Goal: Task Accomplishment & Management: Use online tool/utility

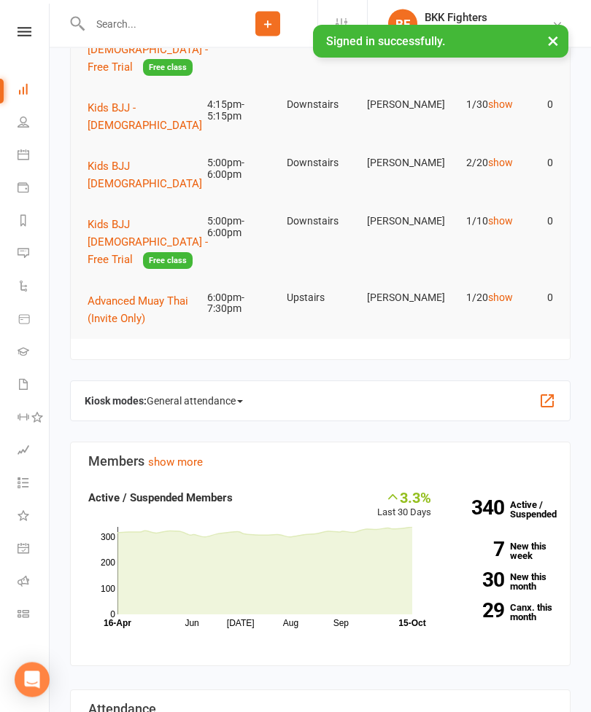
scroll to position [203, 0]
click at [542, 381] on div "Kiosk modes: General attendance General attendance Class Roll call" at bounding box center [320, 401] width 500 height 41
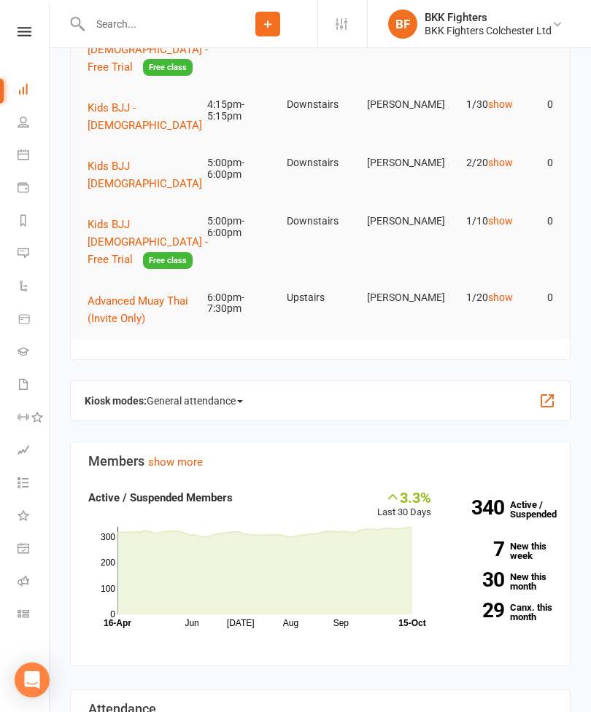
click at [544, 392] on button "button" at bounding box center [546, 400] width 17 height 17
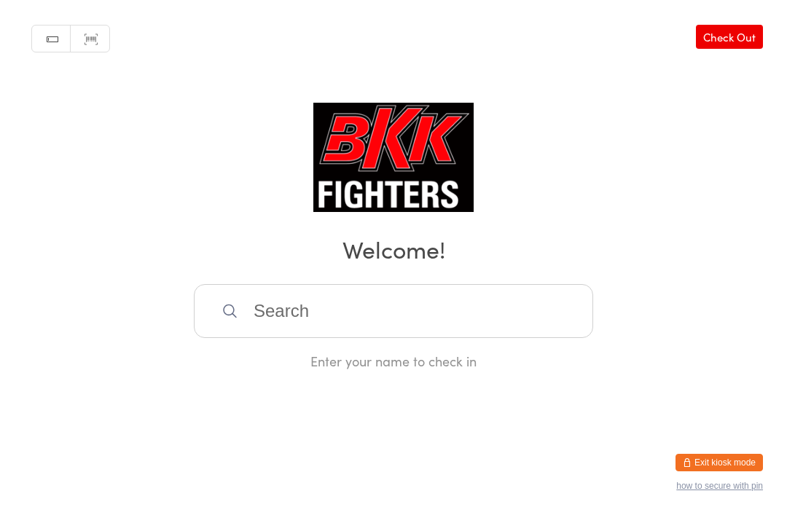
click at [489, 332] on input "search" at bounding box center [393, 311] width 399 height 54
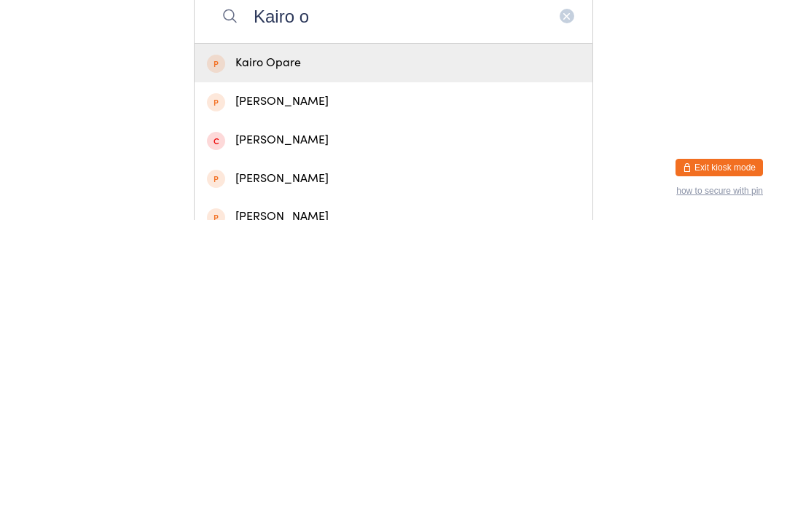
type input "Kairo o"
click at [225, 348] on div "Kairo Opare" at bounding box center [393, 358] width 373 height 20
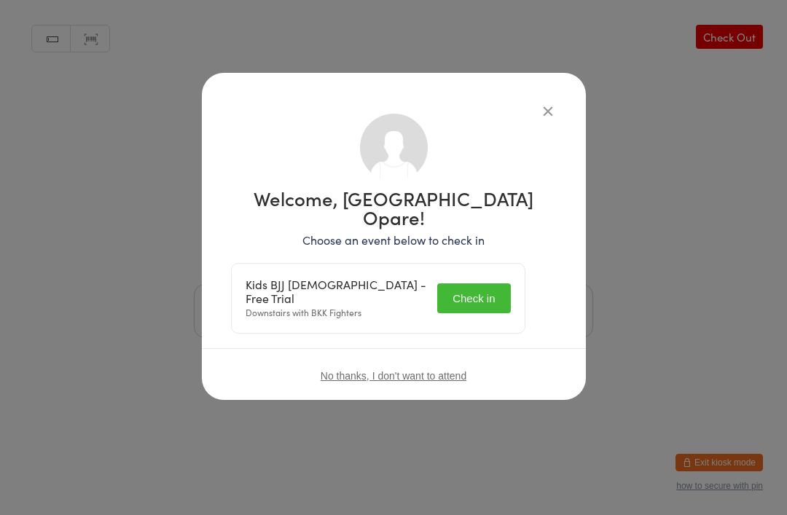
click at [490, 284] on button "Check in" at bounding box center [473, 299] width 73 height 30
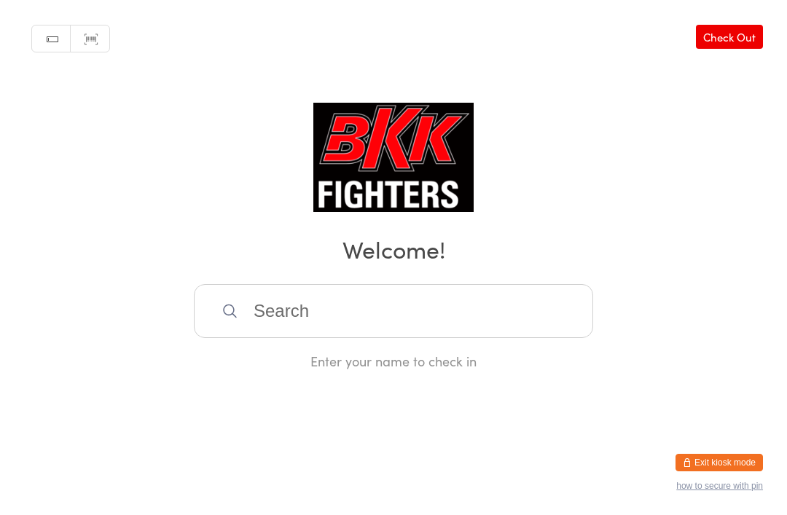
click at [217, 306] on input "search" at bounding box center [393, 311] width 399 height 54
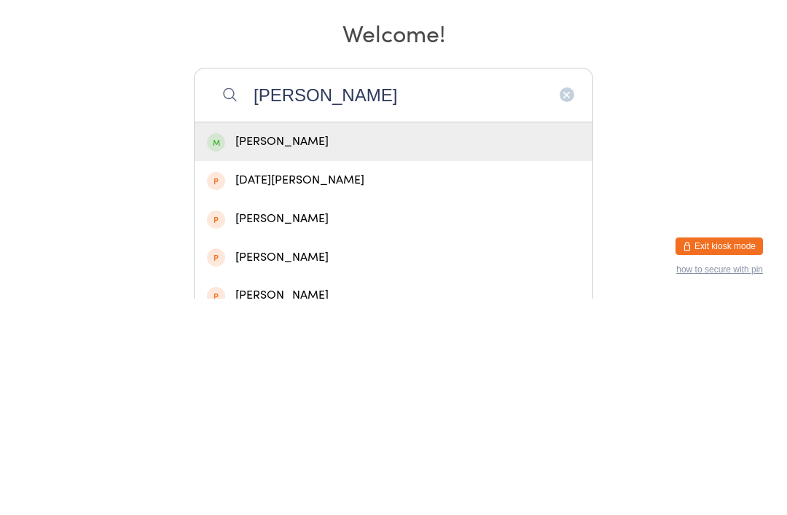
type input "[PERSON_NAME]"
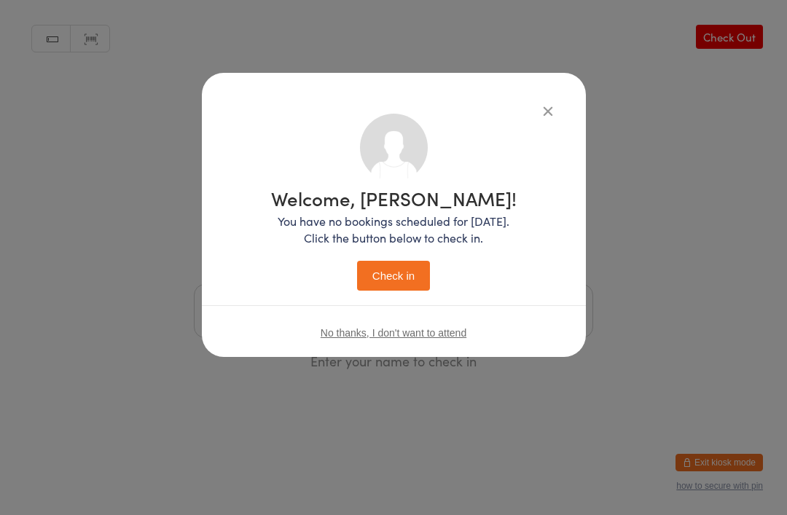
click at [421, 263] on button "Check in" at bounding box center [393, 276] width 73 height 30
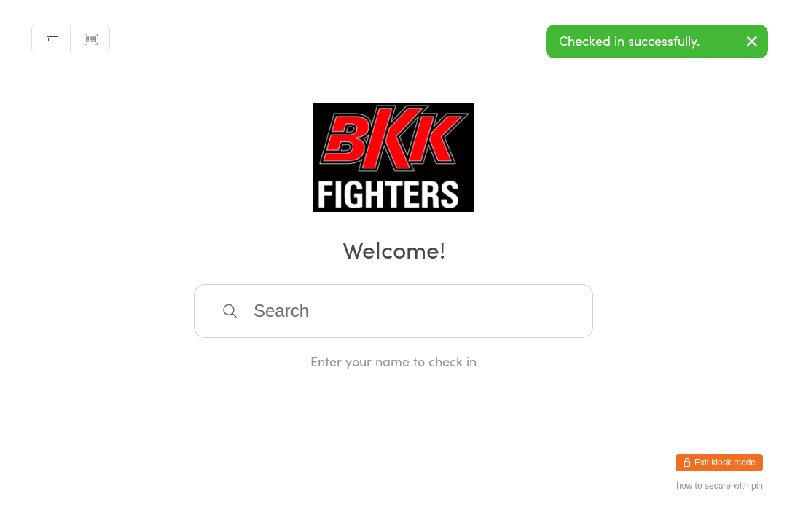
click at [354, 320] on input "search" at bounding box center [393, 311] width 399 height 54
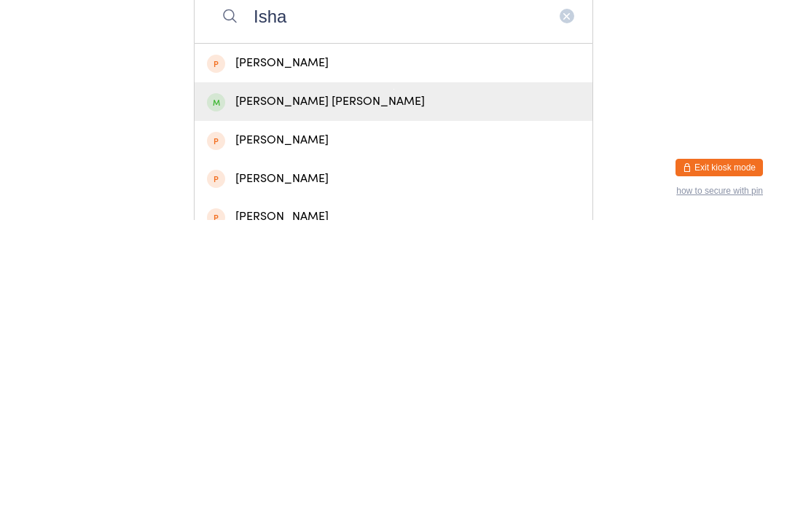
type input "Isha"
click at [347, 387] on div "[PERSON_NAME] [PERSON_NAME]" at bounding box center [393, 397] width 373 height 20
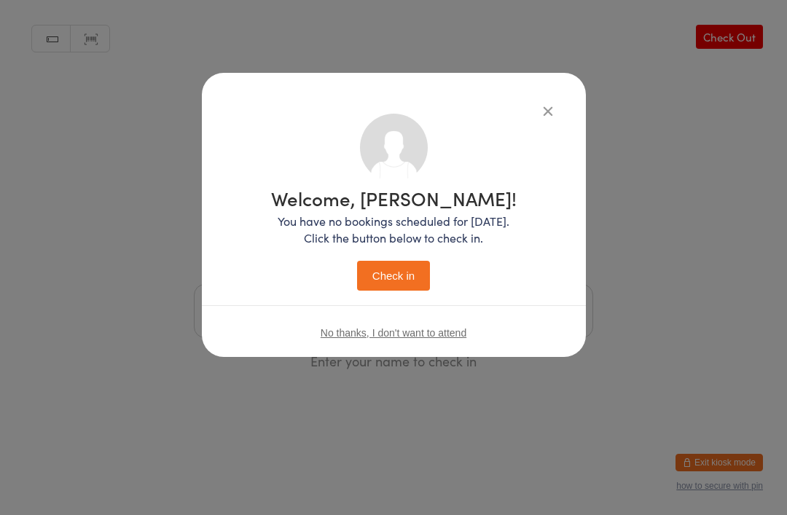
click at [421, 262] on button "Check in" at bounding box center [393, 276] width 73 height 30
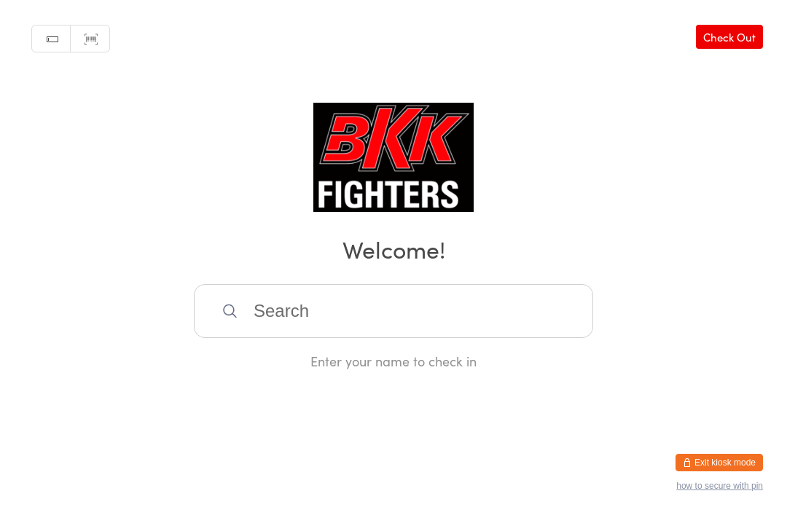
click at [403, 322] on input "search" at bounding box center [393, 311] width 399 height 54
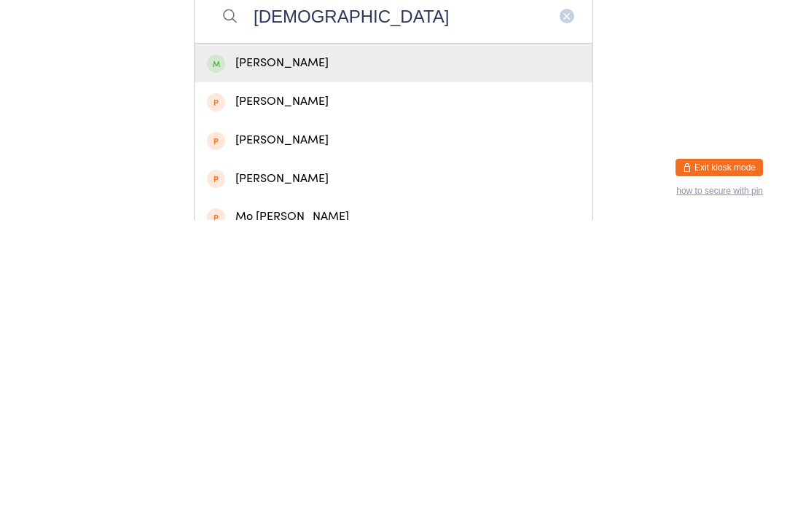
type input "[DEMOGRAPHIC_DATA]"
click at [375, 348] on div "[PERSON_NAME]" at bounding box center [393, 358] width 373 height 20
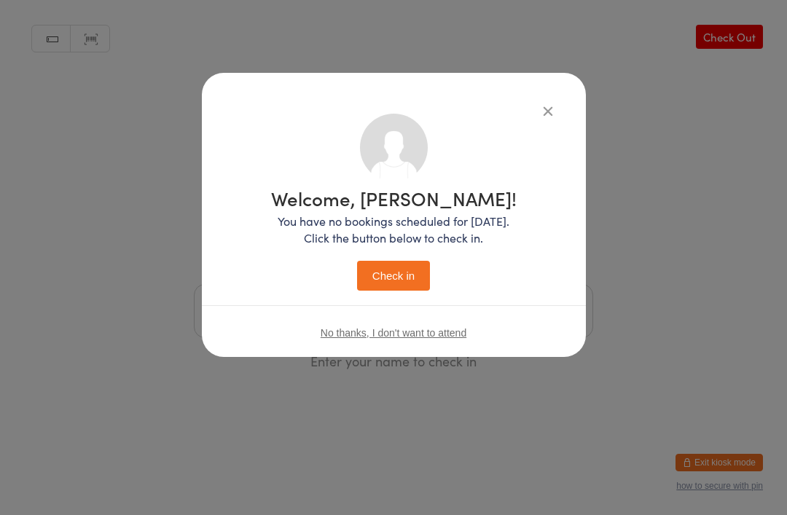
click at [389, 277] on button "Check in" at bounding box center [393, 276] width 73 height 30
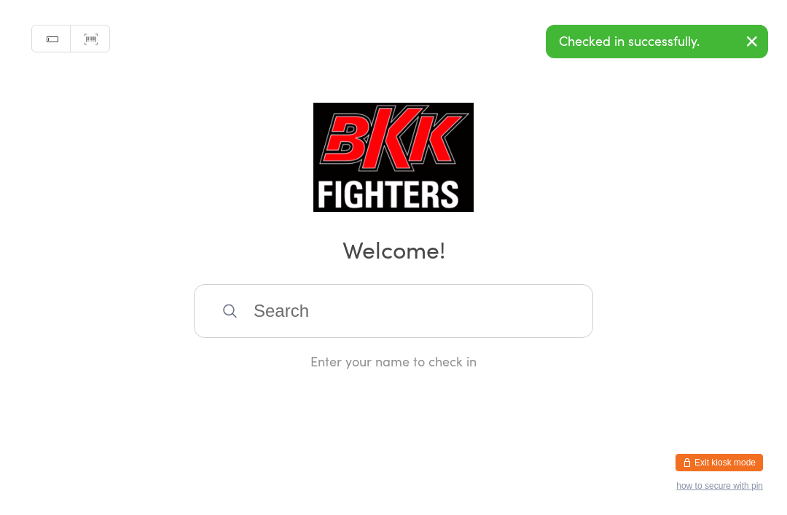
click at [361, 311] on input "search" at bounding box center [393, 311] width 399 height 54
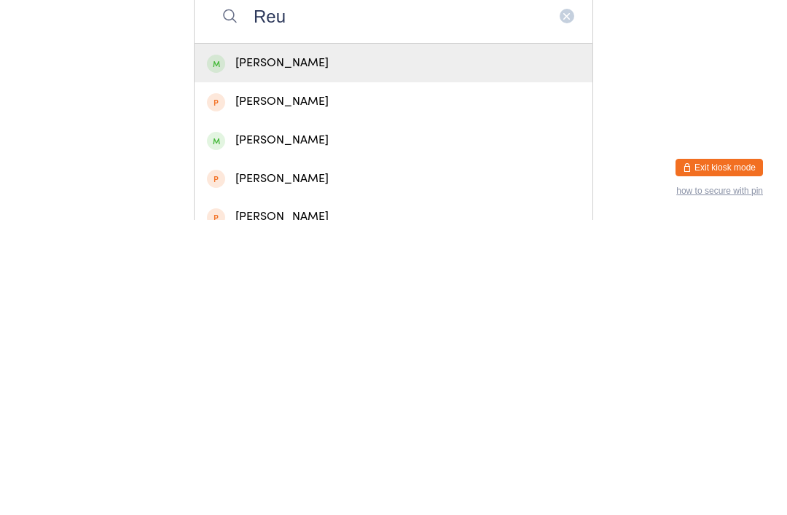
type input "Reu"
click at [313, 348] on div "[PERSON_NAME]" at bounding box center [393, 358] width 373 height 20
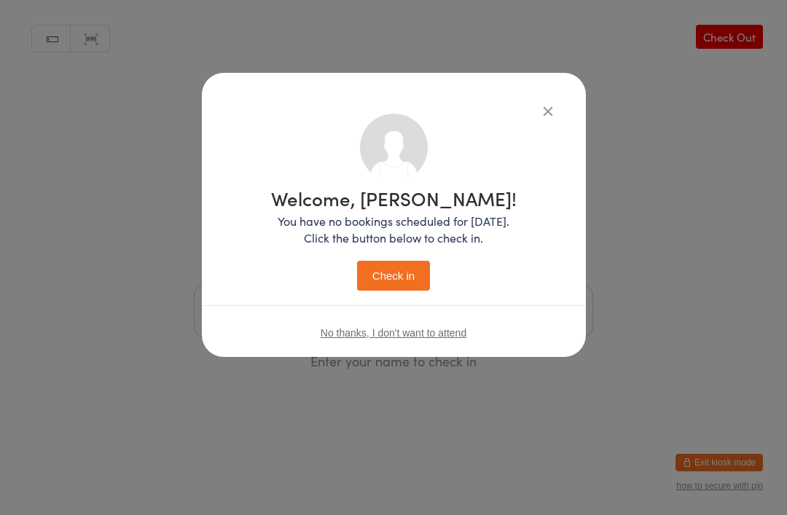
click at [389, 275] on button "Check in" at bounding box center [393, 276] width 73 height 30
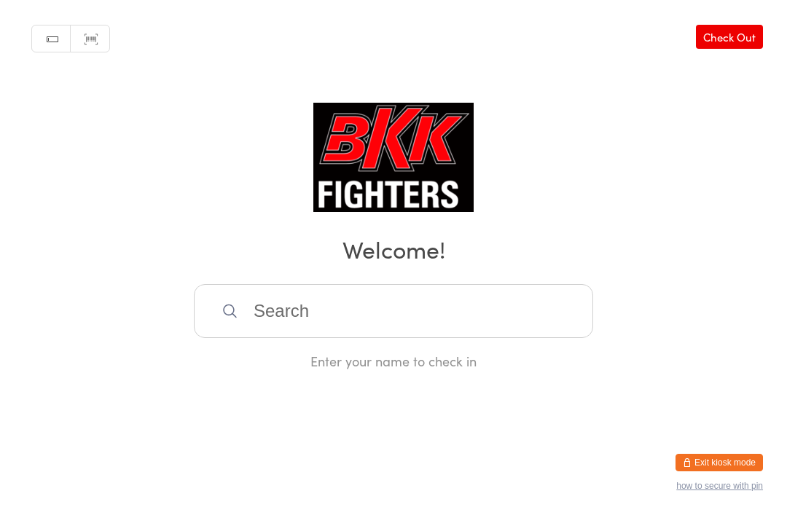
click at [347, 330] on input "search" at bounding box center [393, 311] width 399 height 54
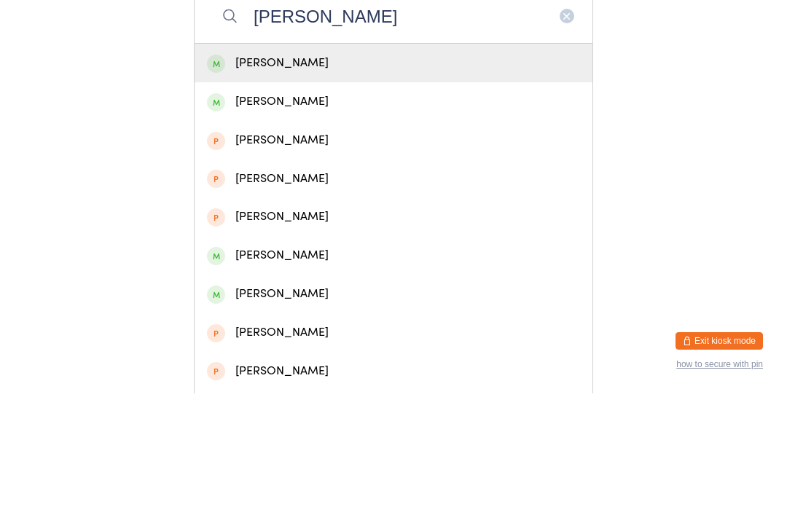
scroll to position [219, 0]
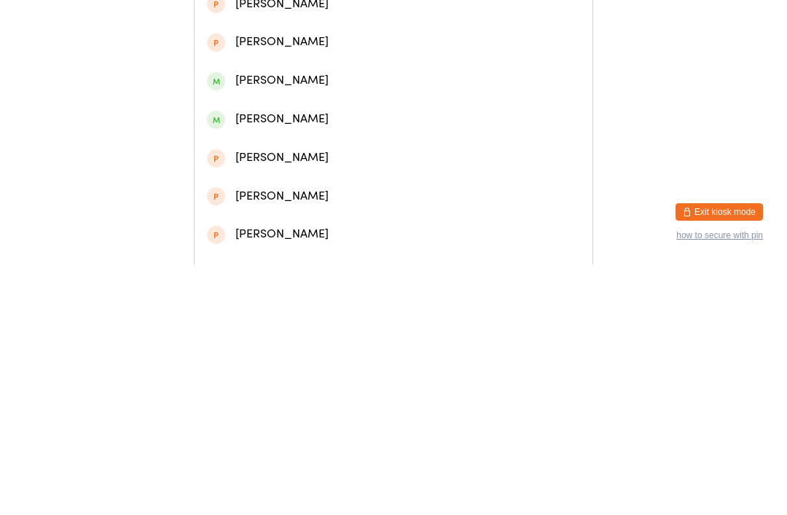
type input "[PERSON_NAME]"
click at [289, 360] on div "[PERSON_NAME]" at bounding box center [393, 370] width 373 height 20
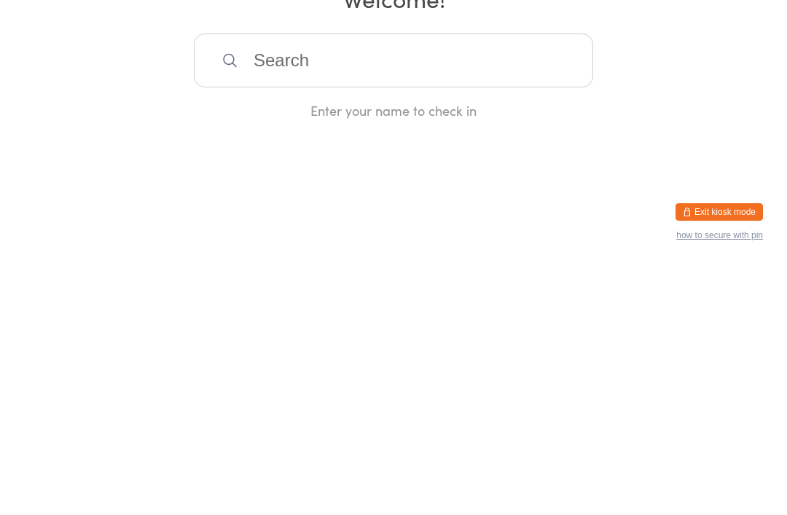
scroll to position [0, 0]
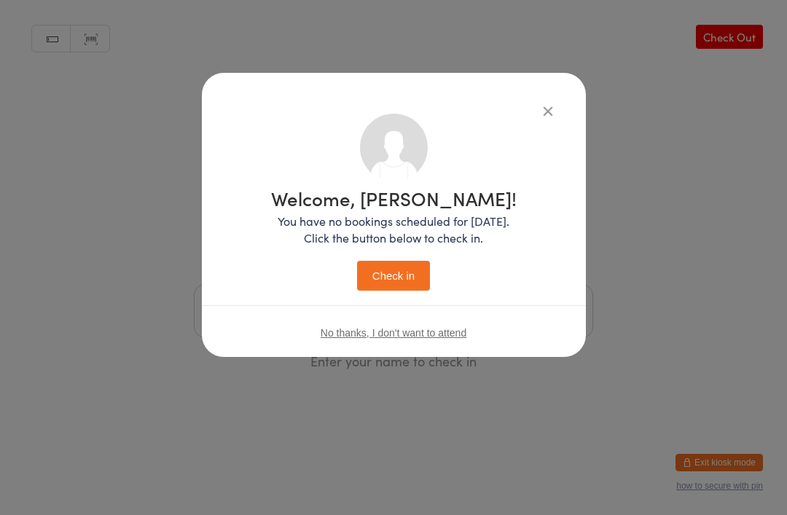
click at [419, 254] on div "Welcome, [PERSON_NAME]! You have no bookings scheduled for [DATE]. Click the bu…" at bounding box center [394, 240] width 246 height 102
click at [404, 278] on button "Check in" at bounding box center [393, 276] width 73 height 30
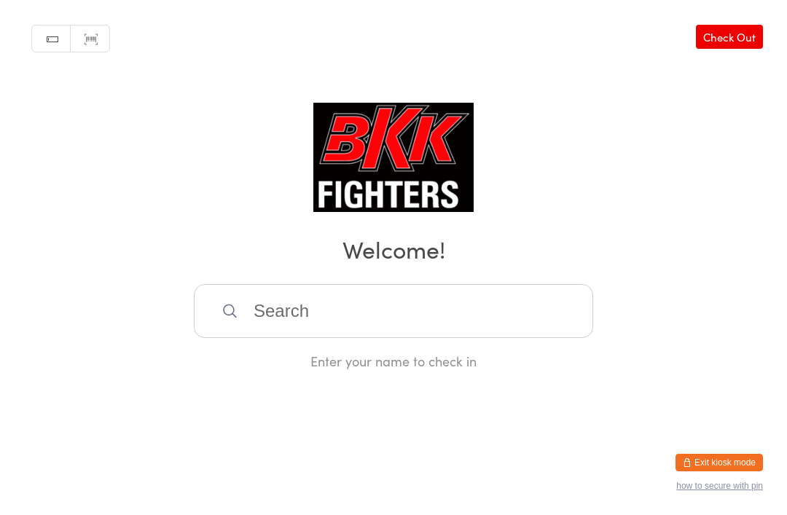
click at [408, 312] on input "search" at bounding box center [393, 311] width 399 height 54
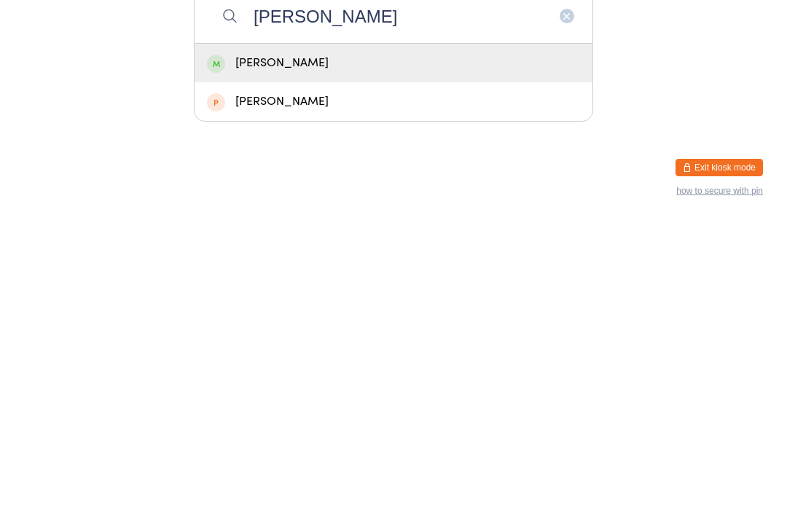
type input "[PERSON_NAME]"
click at [382, 348] on div "[PERSON_NAME]" at bounding box center [393, 358] width 373 height 20
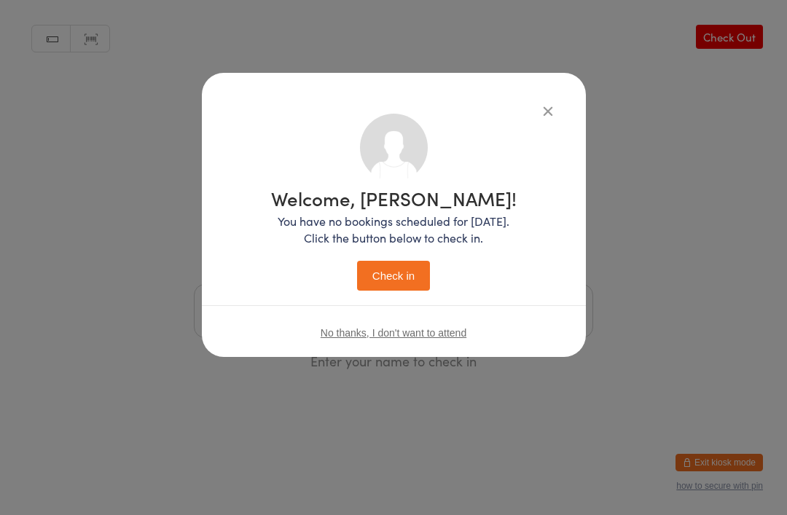
click at [410, 282] on button "Check in" at bounding box center [393, 276] width 73 height 30
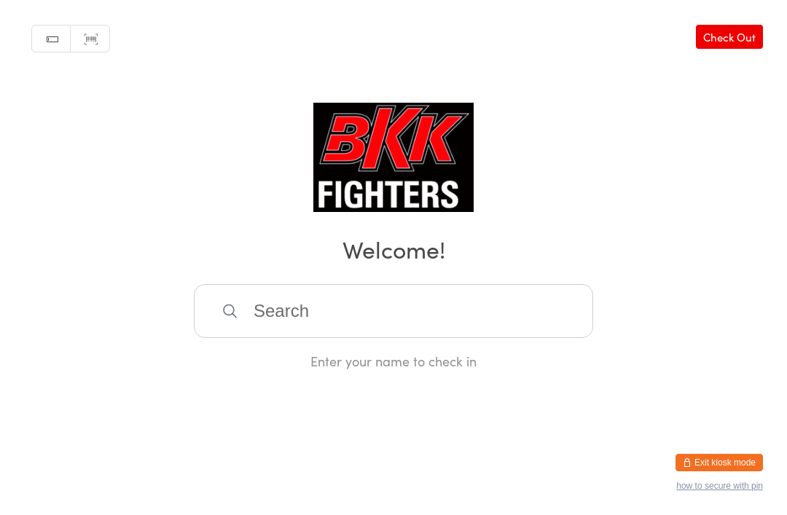
click at [429, 288] on div "Manual search Scanner input Check Out Welcome! Enter your name to check in" at bounding box center [393, 185] width 787 height 370
click at [468, 316] on input "search" at bounding box center [393, 311] width 399 height 54
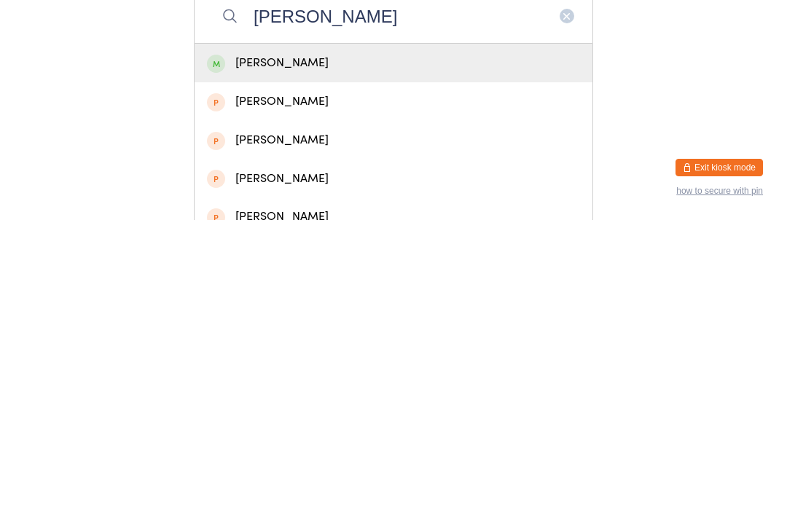
type input "[PERSON_NAME]"
click at [297, 339] on div "[PERSON_NAME]" at bounding box center [394, 358] width 398 height 39
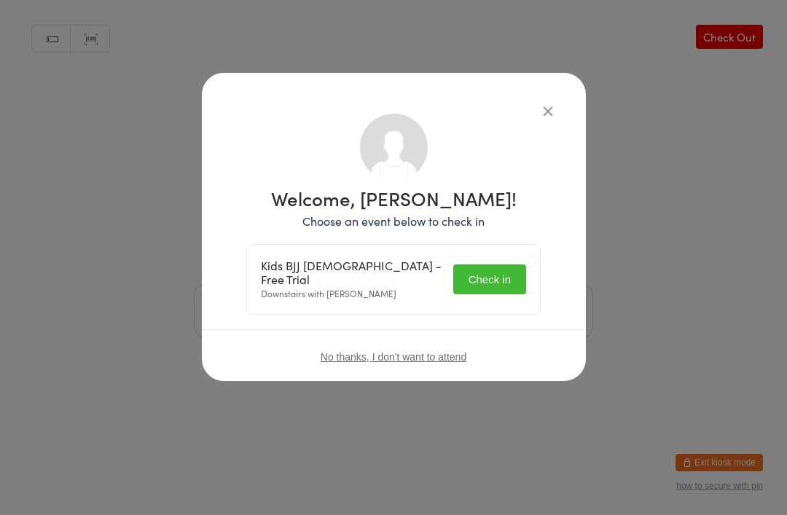
click at [506, 265] on button "Check in" at bounding box center [489, 280] width 73 height 30
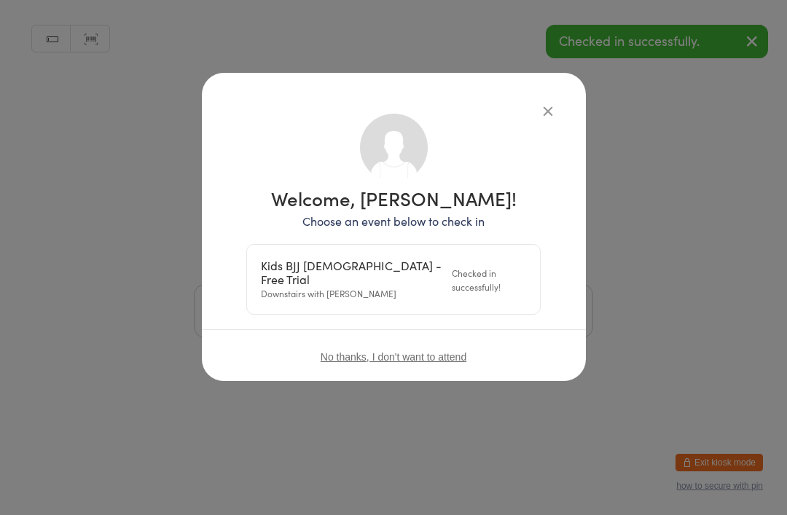
click at [545, 96] on div "Welcome, [PERSON_NAME]! Choose an event below to check in Kids BJJ [DEMOGRAPHIC…" at bounding box center [394, 227] width 384 height 308
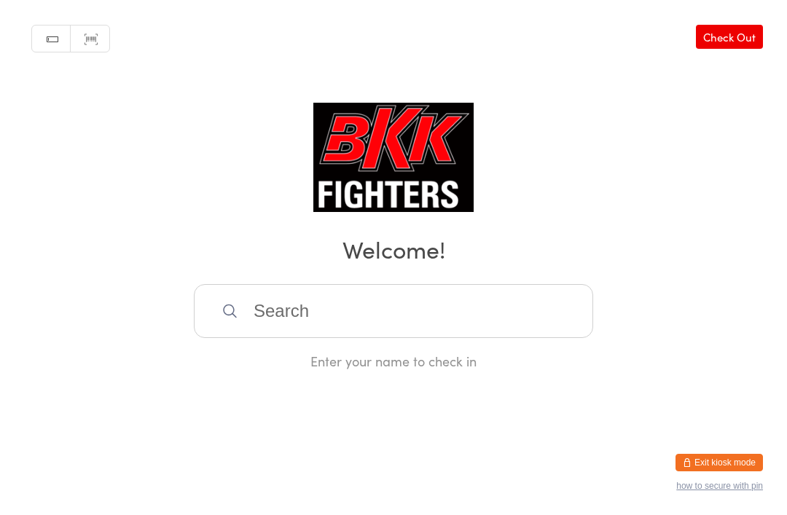
click at [266, 330] on input "search" at bounding box center [393, 311] width 399 height 54
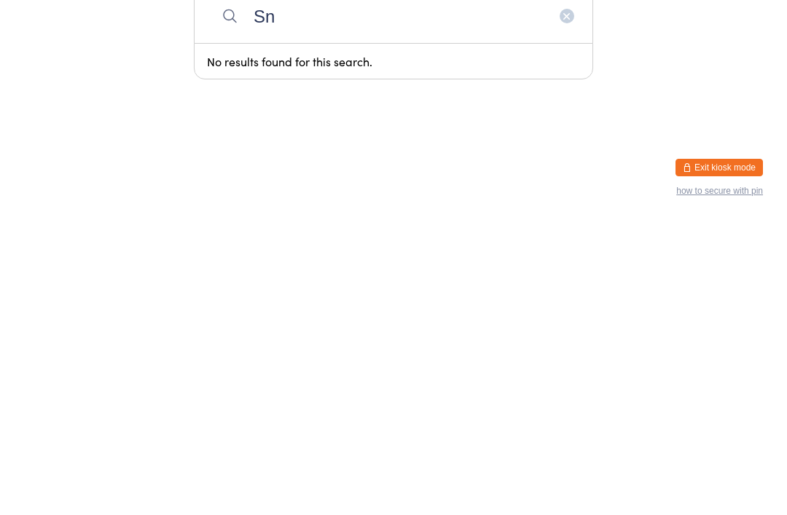
type input "S"
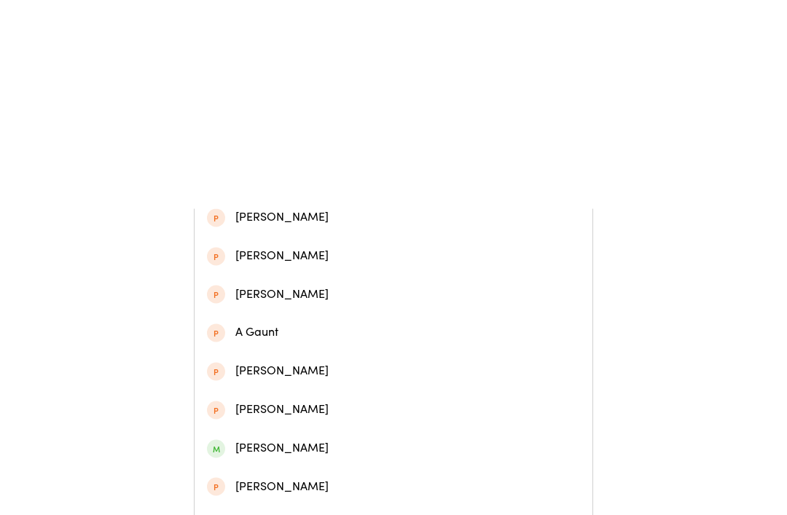
scroll to position [423, 0]
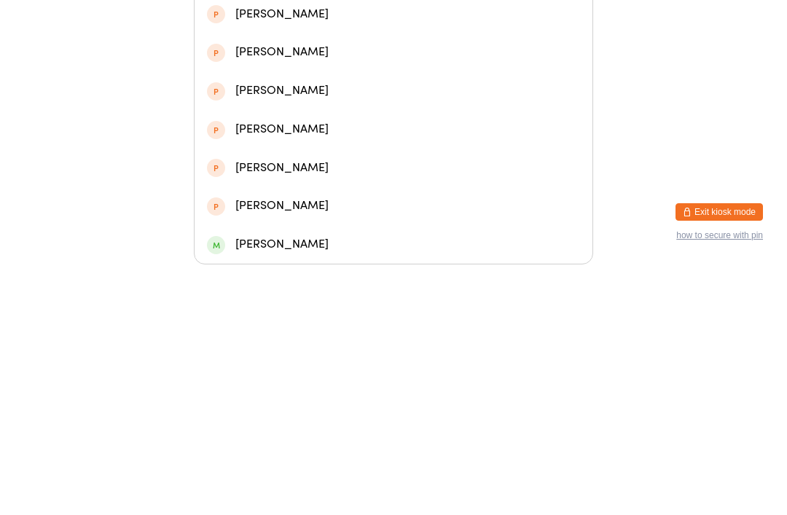
type input "Ant"
click at [254, 486] on div "[PERSON_NAME]" at bounding box center [393, 496] width 373 height 20
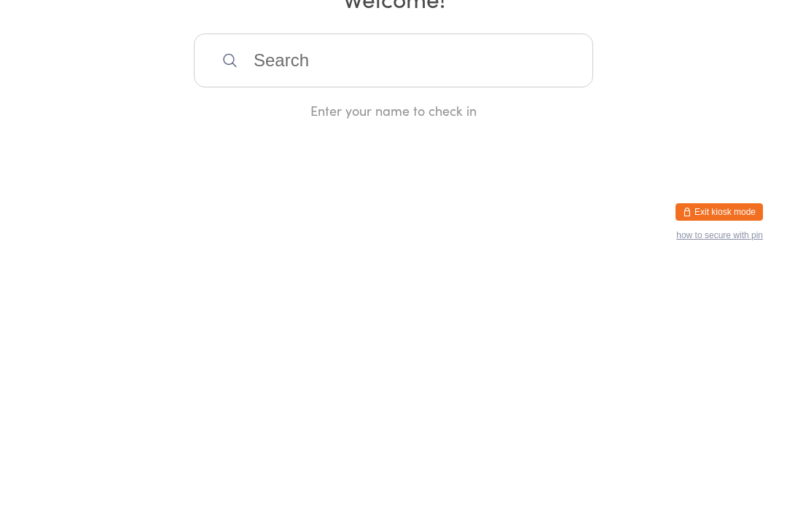
scroll to position [0, 0]
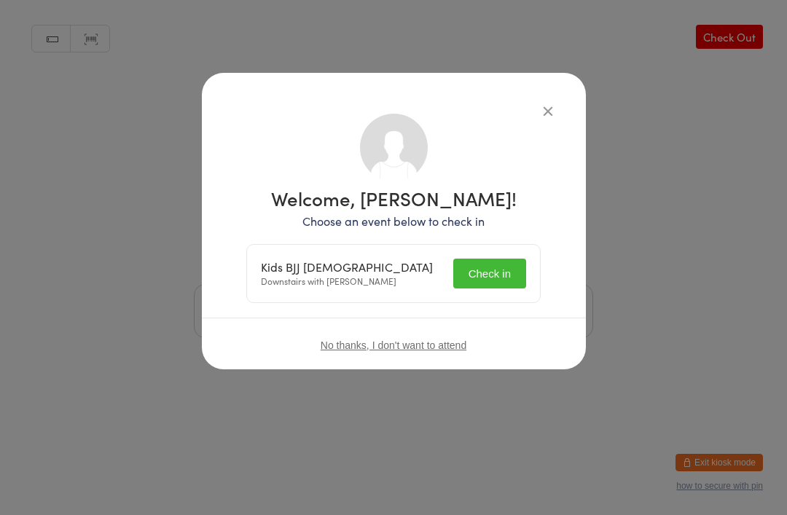
click at [505, 287] on button "Check in" at bounding box center [489, 274] width 73 height 30
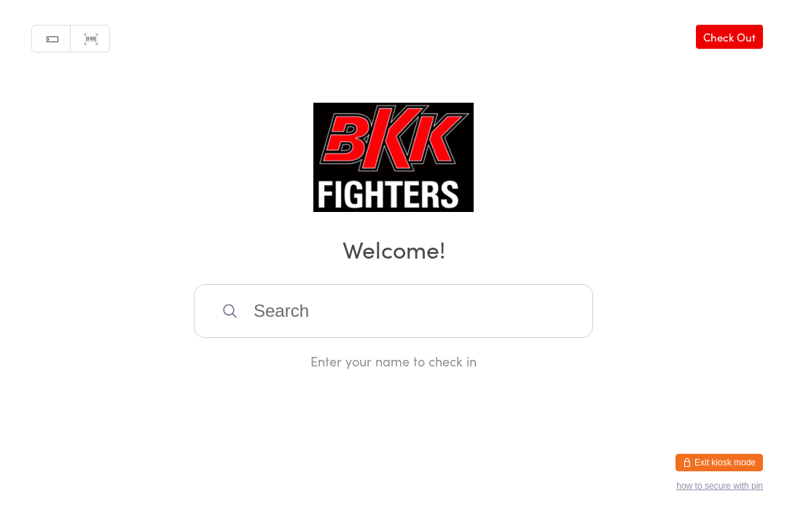
click at [399, 323] on input "search" at bounding box center [393, 311] width 399 height 54
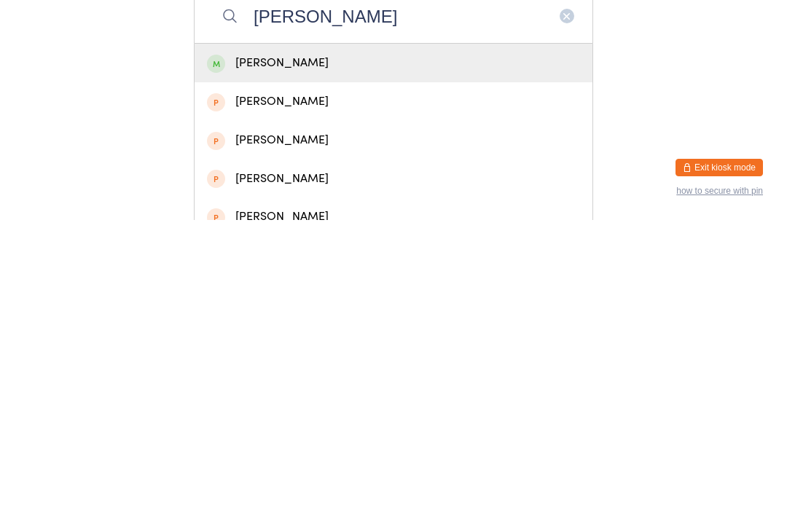
type input "[PERSON_NAME]"
click at [252, 348] on div "[PERSON_NAME]" at bounding box center [393, 358] width 373 height 20
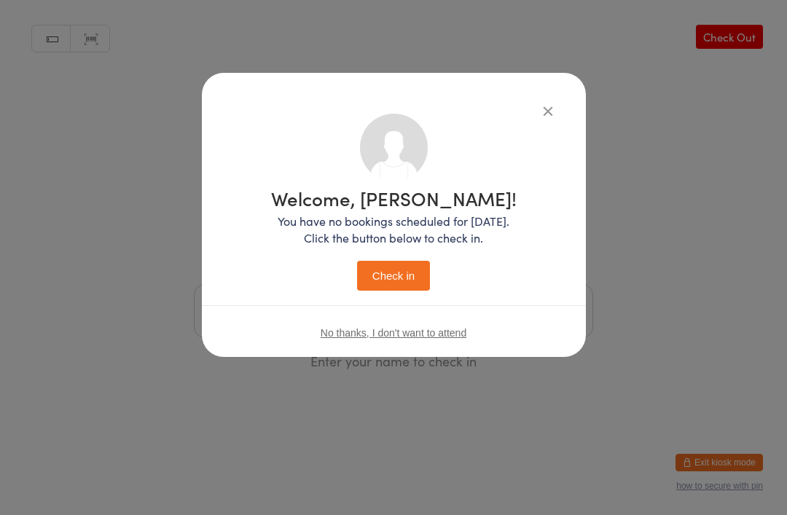
click at [408, 257] on div "Welcome, [PERSON_NAME]! You have no bookings scheduled for [DATE]. Click the bu…" at bounding box center [394, 240] width 246 height 102
click at [394, 273] on button "Check in" at bounding box center [393, 276] width 73 height 30
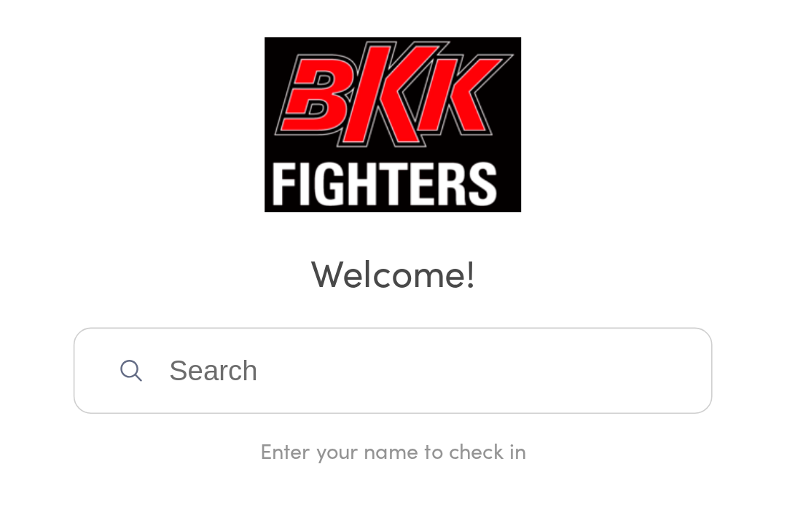
click at [298, 284] on input "search" at bounding box center [393, 311] width 399 height 54
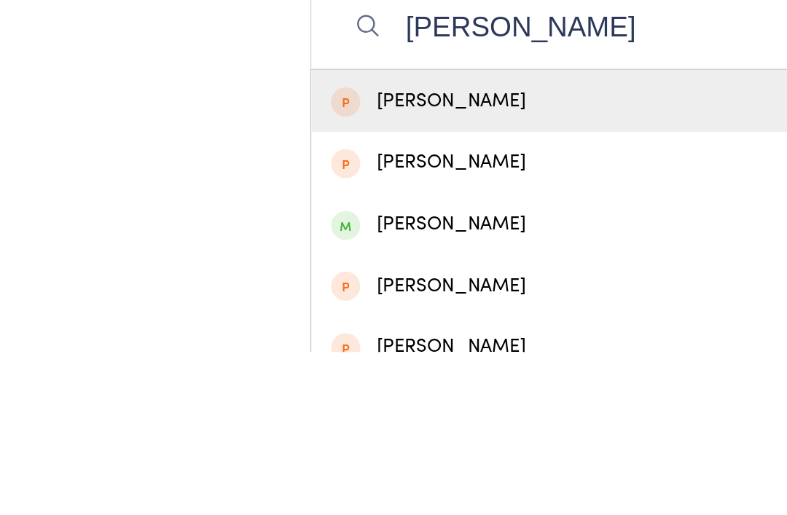
type input "[PERSON_NAME]"
click at [236, 348] on div "[PERSON_NAME]" at bounding box center [393, 358] width 373 height 20
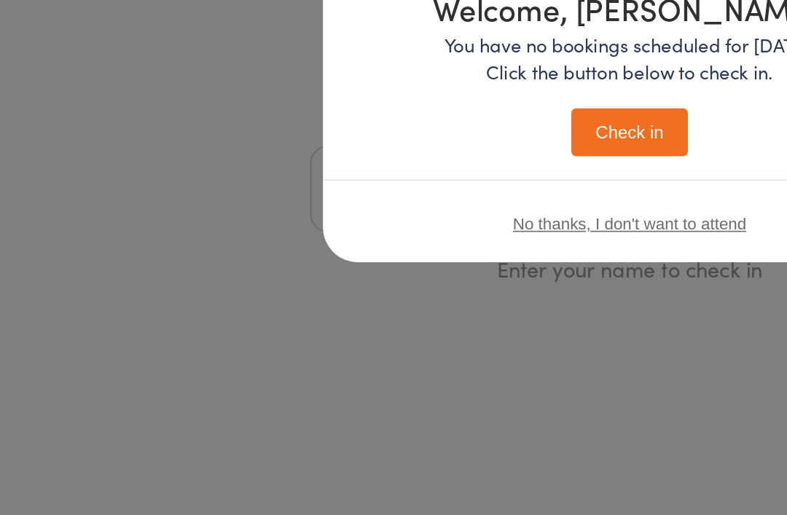
click at [405, 261] on button "Check in" at bounding box center [393, 276] width 73 height 30
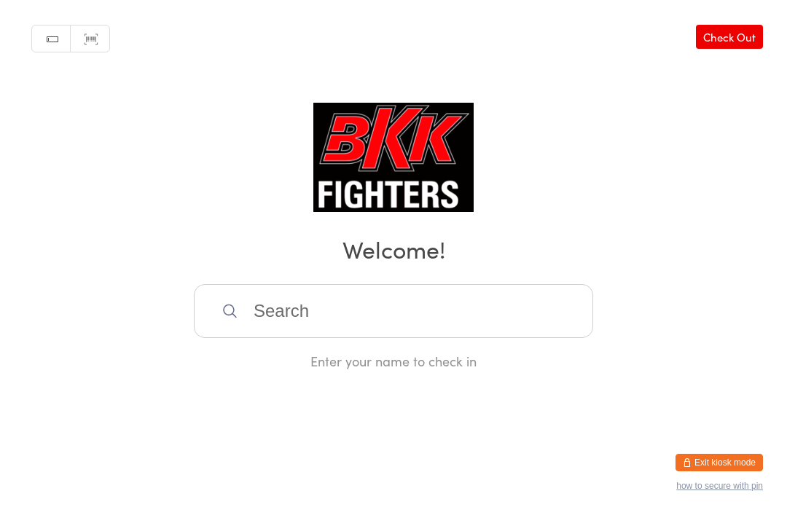
click at [381, 324] on input "search" at bounding box center [393, 311] width 399 height 54
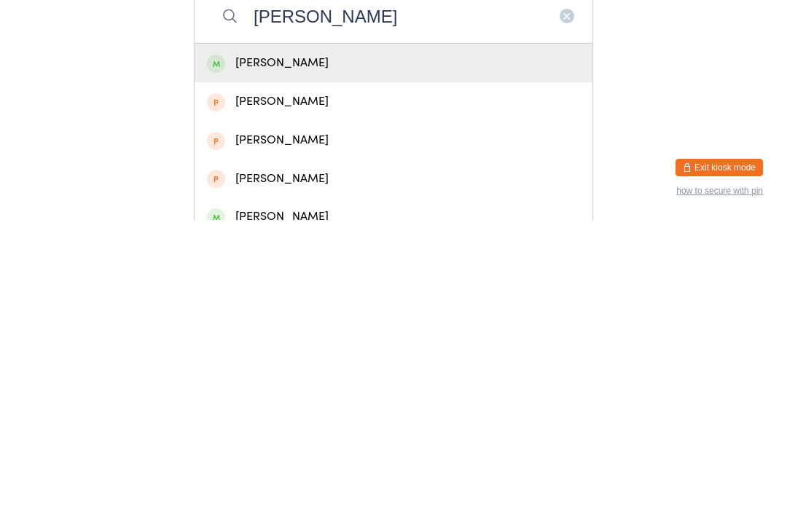
type input "[PERSON_NAME]"
click at [319, 348] on div "[PERSON_NAME]" at bounding box center [393, 358] width 373 height 20
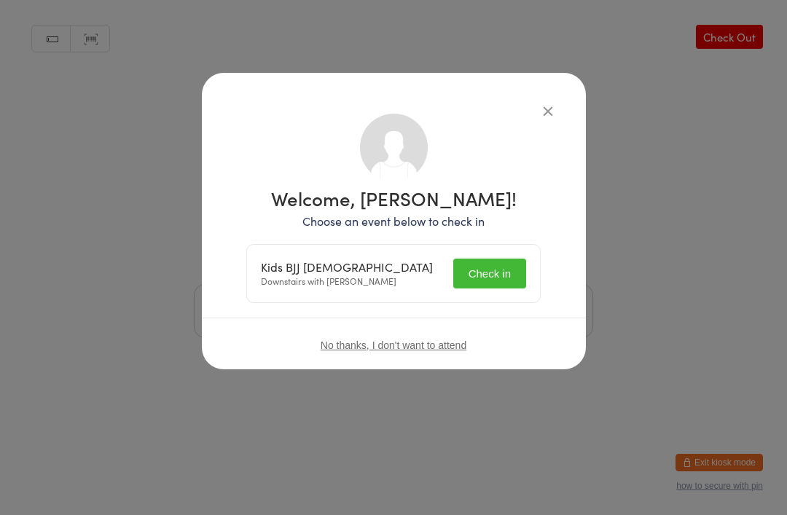
click at [514, 276] on button "Check in" at bounding box center [489, 274] width 73 height 30
